Goal: Entertainment & Leisure: Consume media (video, audio)

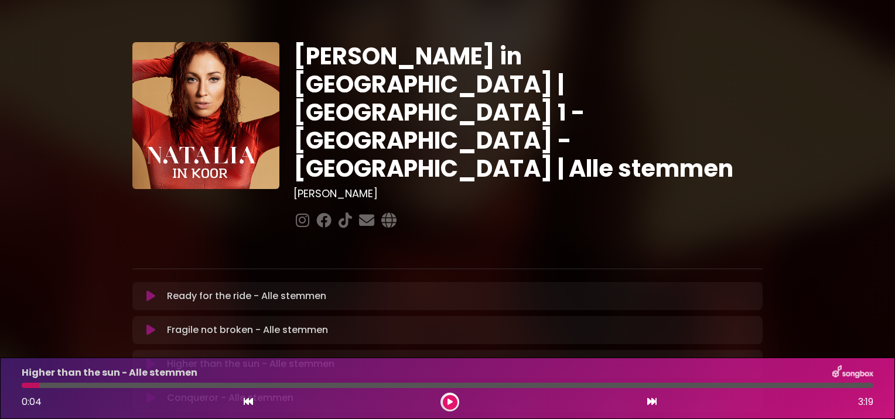
click at [152, 324] on icon at bounding box center [150, 330] width 9 height 12
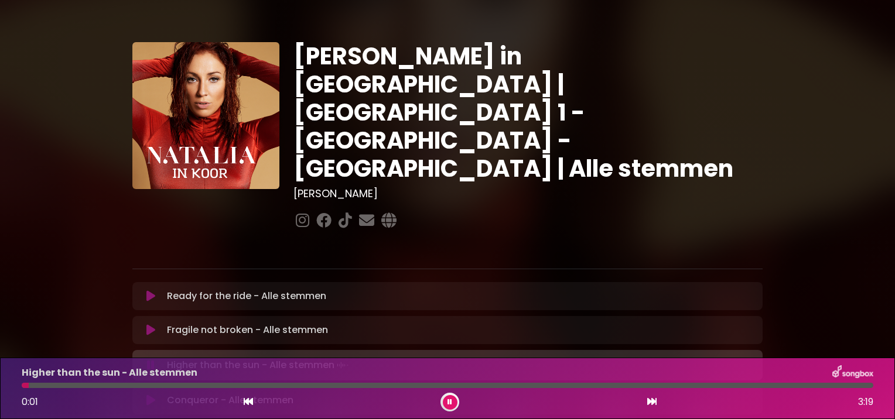
click at [452, 393] on div at bounding box center [449, 402] width 19 height 19
click at [447, 403] on icon at bounding box center [449, 402] width 5 height 7
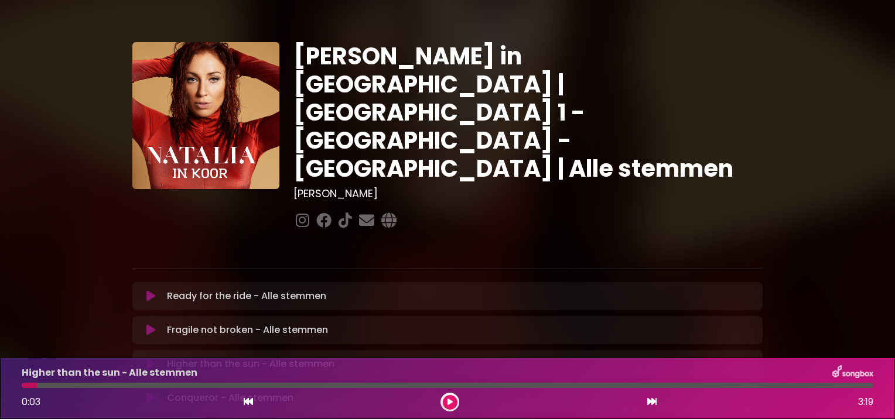
click at [155, 358] on button at bounding box center [150, 364] width 23 height 12
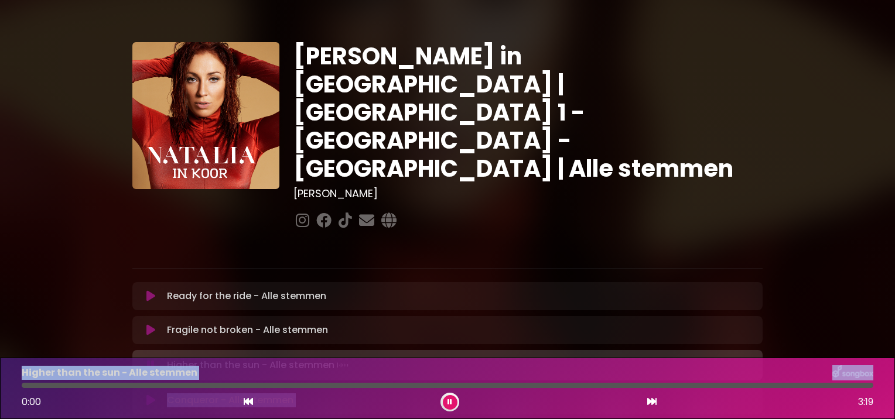
drag, startPoint x: 177, startPoint y: 388, endPoint x: -2, endPoint y: 363, distance: 180.9
click at [0, 363] on html "× [PERSON_NAME] in Koor | [GEOGRAPHIC_DATA] 1 - [GEOGRAPHIC_DATA] - [GEOGRAPHIC…" at bounding box center [447, 209] width 895 height 419
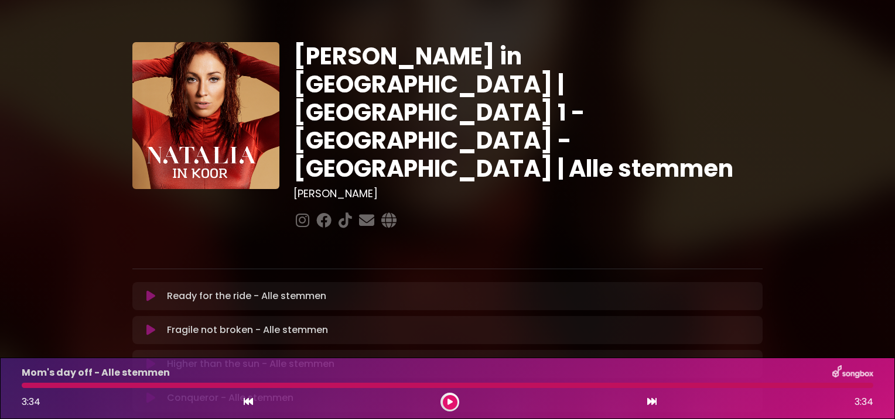
click at [785, 163] on div "[PERSON_NAME] in [GEOGRAPHIC_DATA] | [GEOGRAPHIC_DATA] 1 - [GEOGRAPHIC_DATA] - …" at bounding box center [447, 359] width 773 height 690
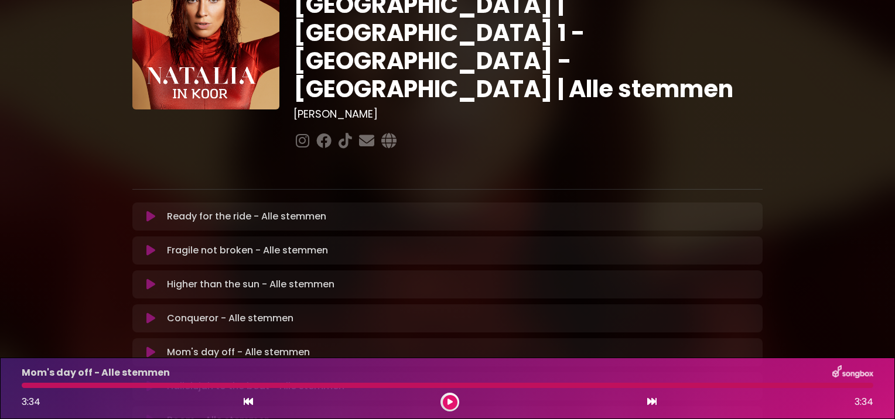
scroll to position [94, 0]
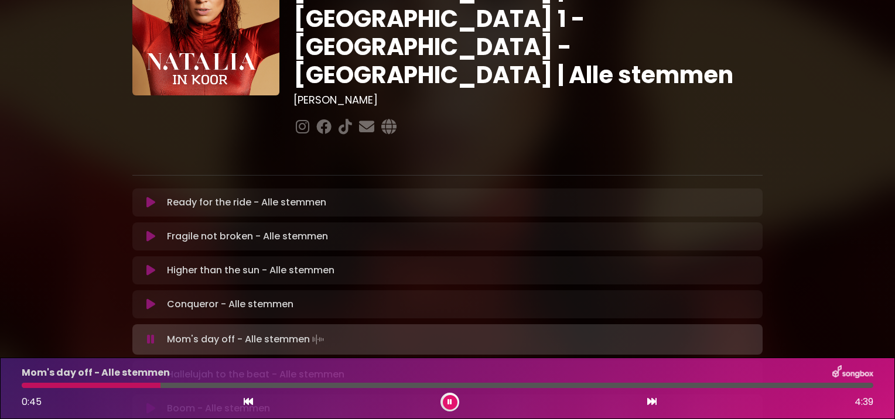
click at [446, 399] on button at bounding box center [450, 402] width 15 height 15
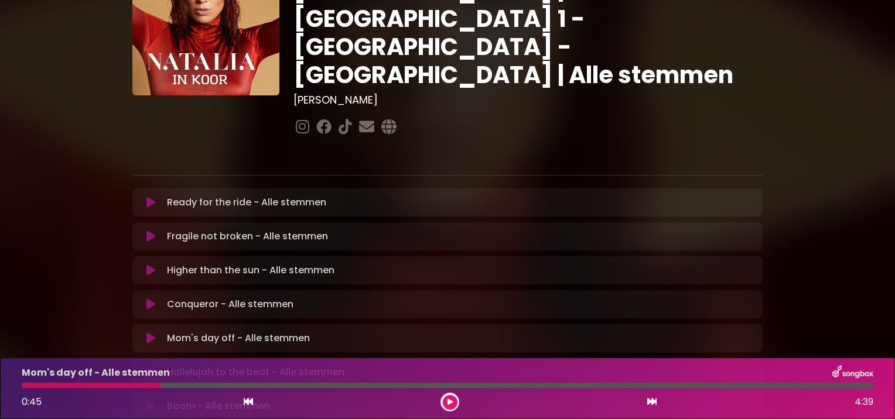
click at [447, 405] on icon at bounding box center [449, 402] width 5 height 7
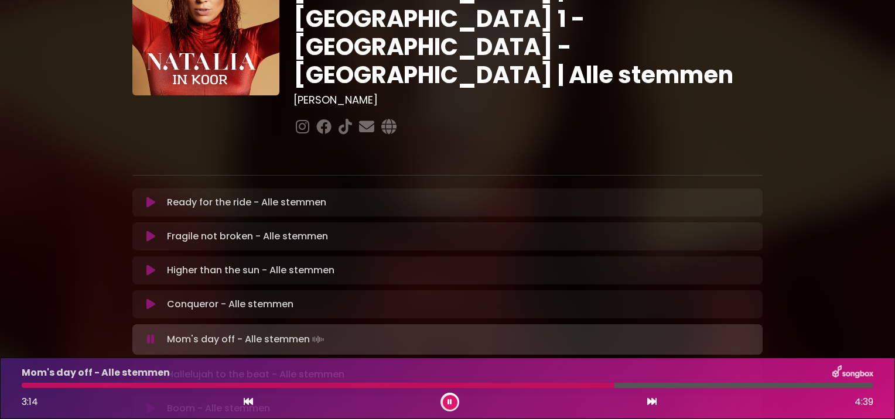
click at [450, 405] on icon at bounding box center [449, 402] width 5 height 7
